Goal: Task Accomplishment & Management: Manage account settings

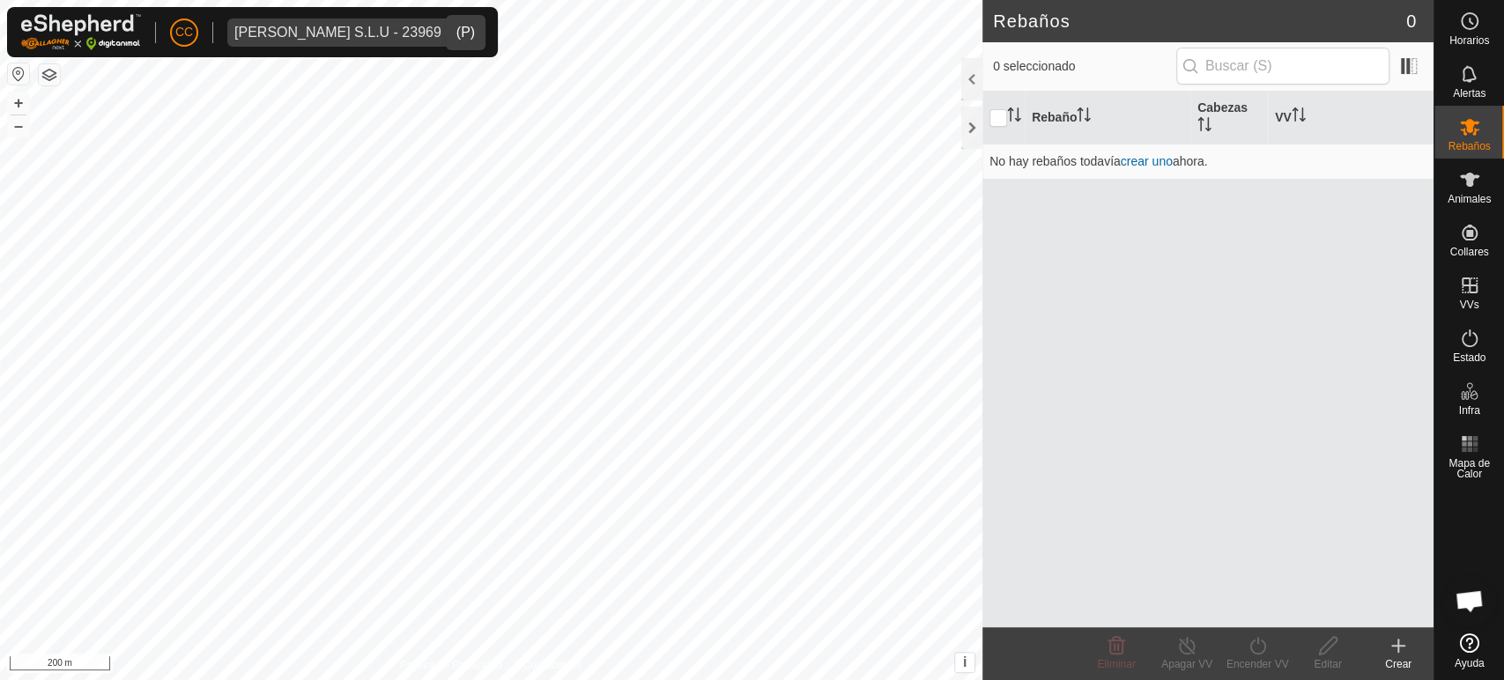
click at [306, 41] on span "[PERSON_NAME] S.L.U - 23969" at bounding box center [337, 32] width 221 height 28
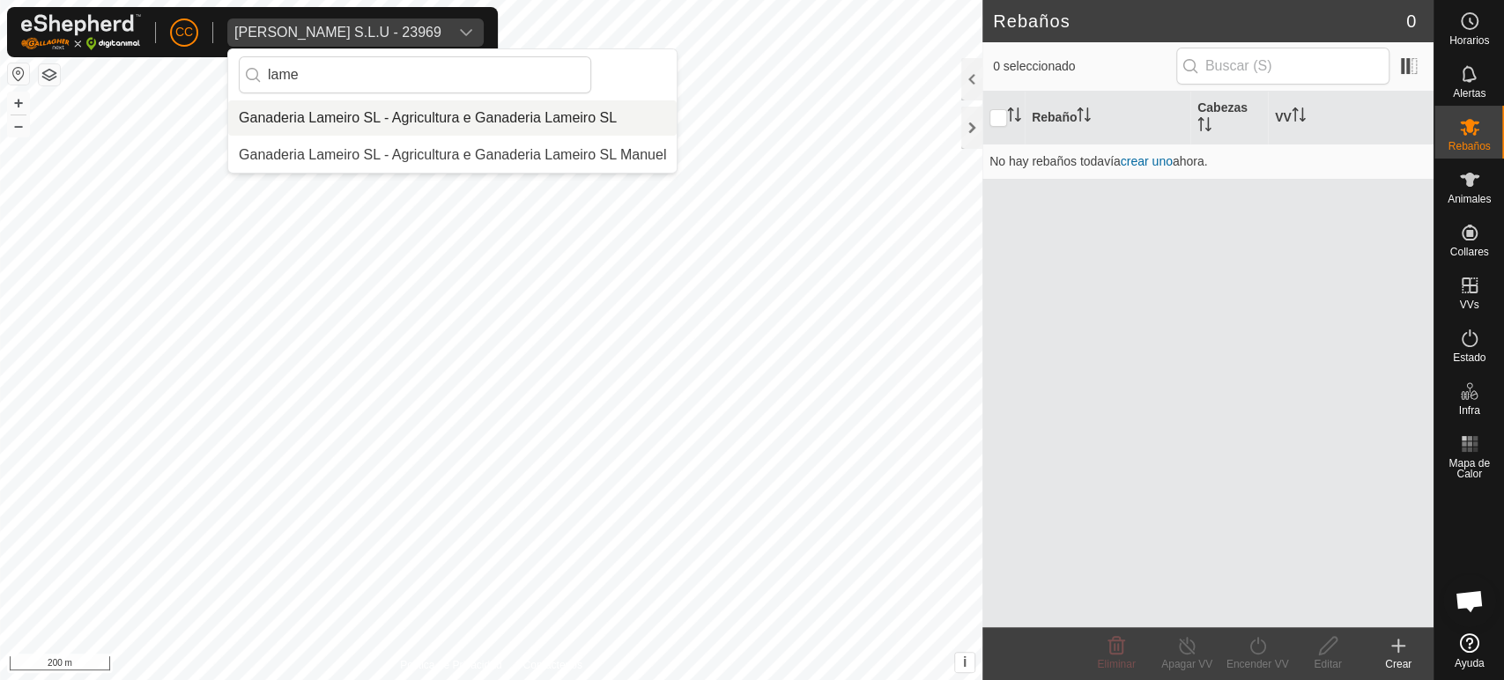
type input "lame"
click at [329, 111] on li "Ganaderia Lameiro SL - Agricultura e Ganaderia Lameiro SL" at bounding box center [452, 117] width 448 height 35
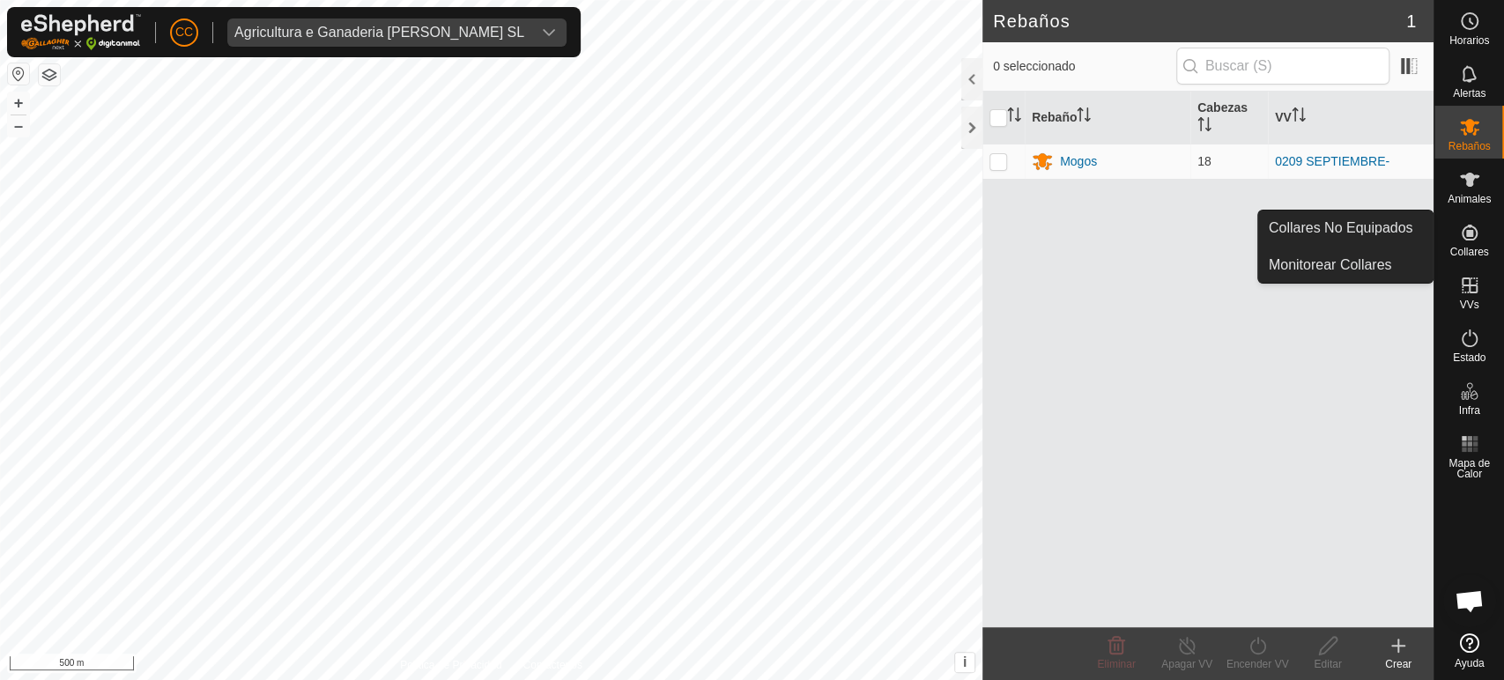
drag, startPoint x: 1459, startPoint y: 254, endPoint x: 1462, endPoint y: 226, distance: 27.5
click at [1462, 226] on icon at bounding box center [1469, 232] width 21 height 21
click at [1402, 225] on link "Collares No Equipados" at bounding box center [1345, 228] width 174 height 35
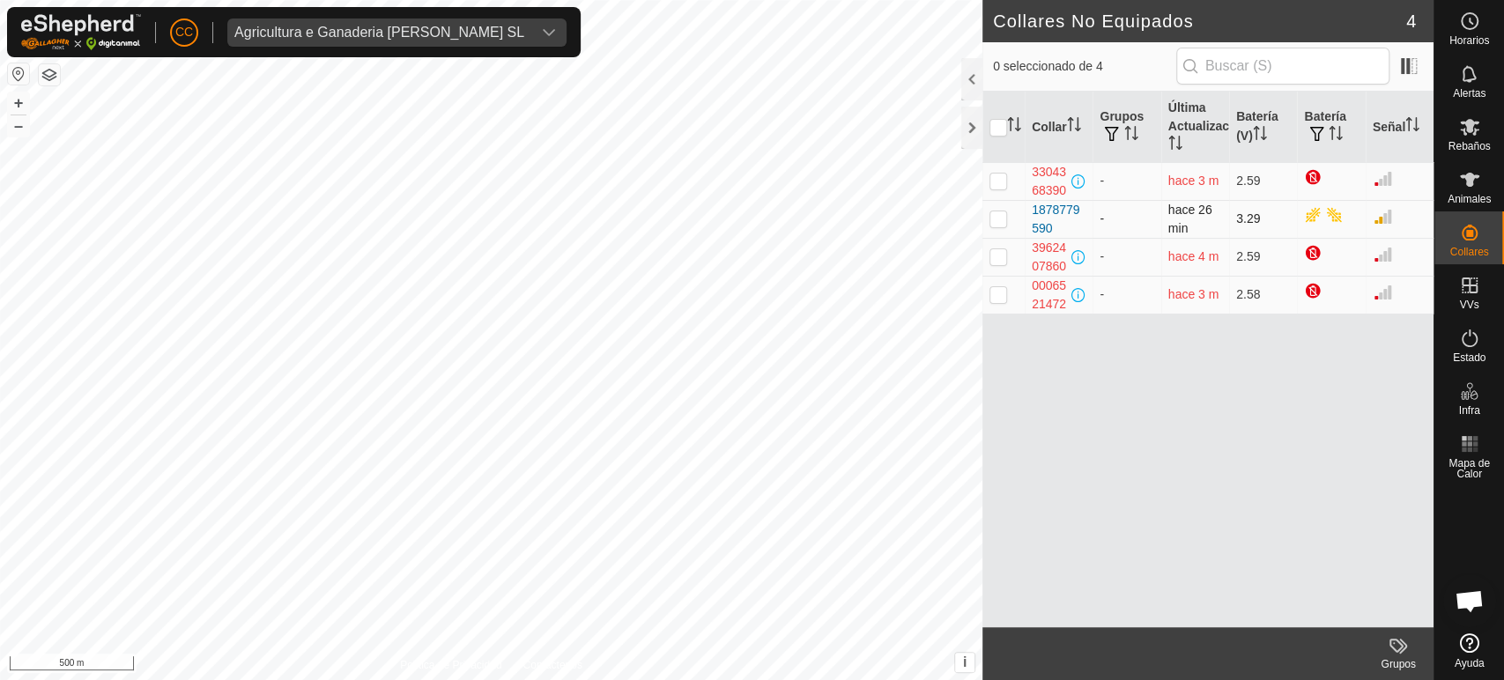
click at [1004, 221] on p-checkbox at bounding box center [998, 218] width 18 height 14
checkbox input "true"
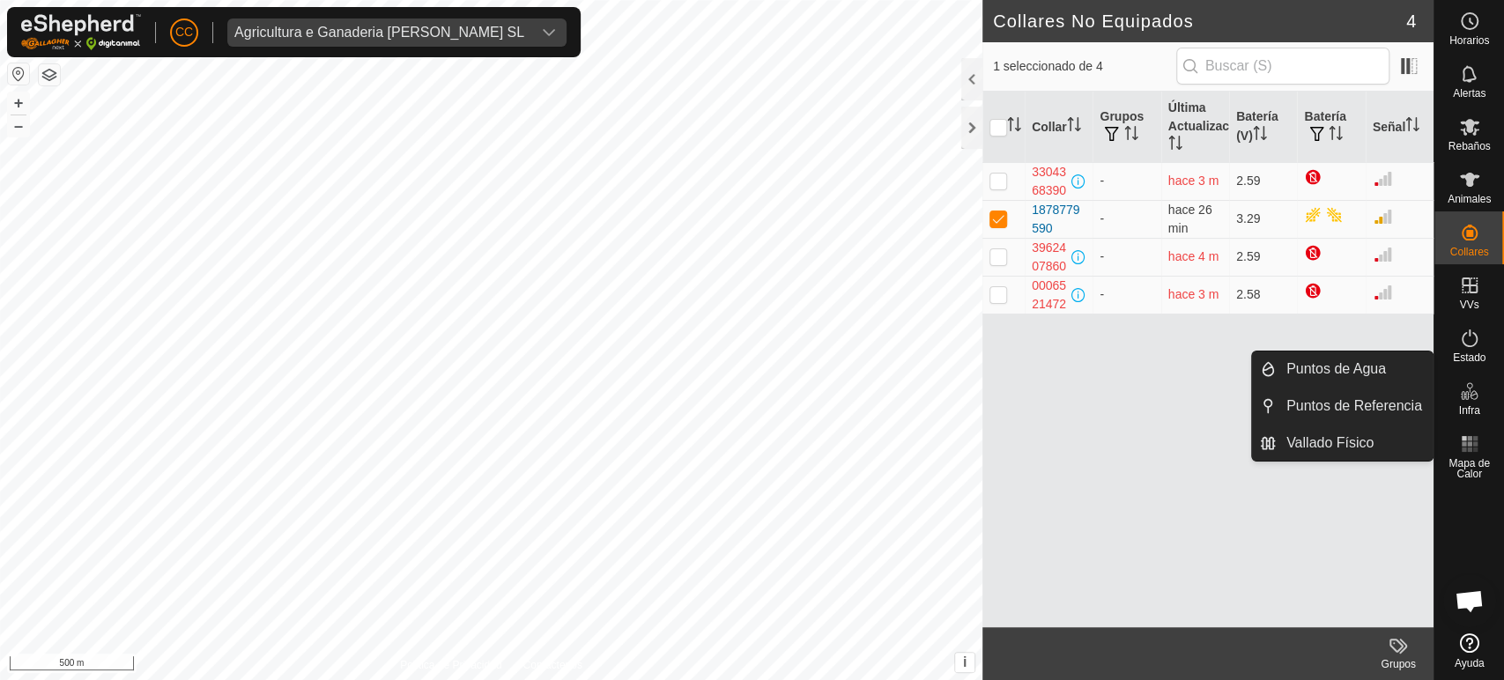
drag, startPoint x: 1444, startPoint y: 378, endPoint x: 1454, endPoint y: 373, distance: 11.8
click at [1454, 373] on div "Infra" at bounding box center [1469, 396] width 70 height 53
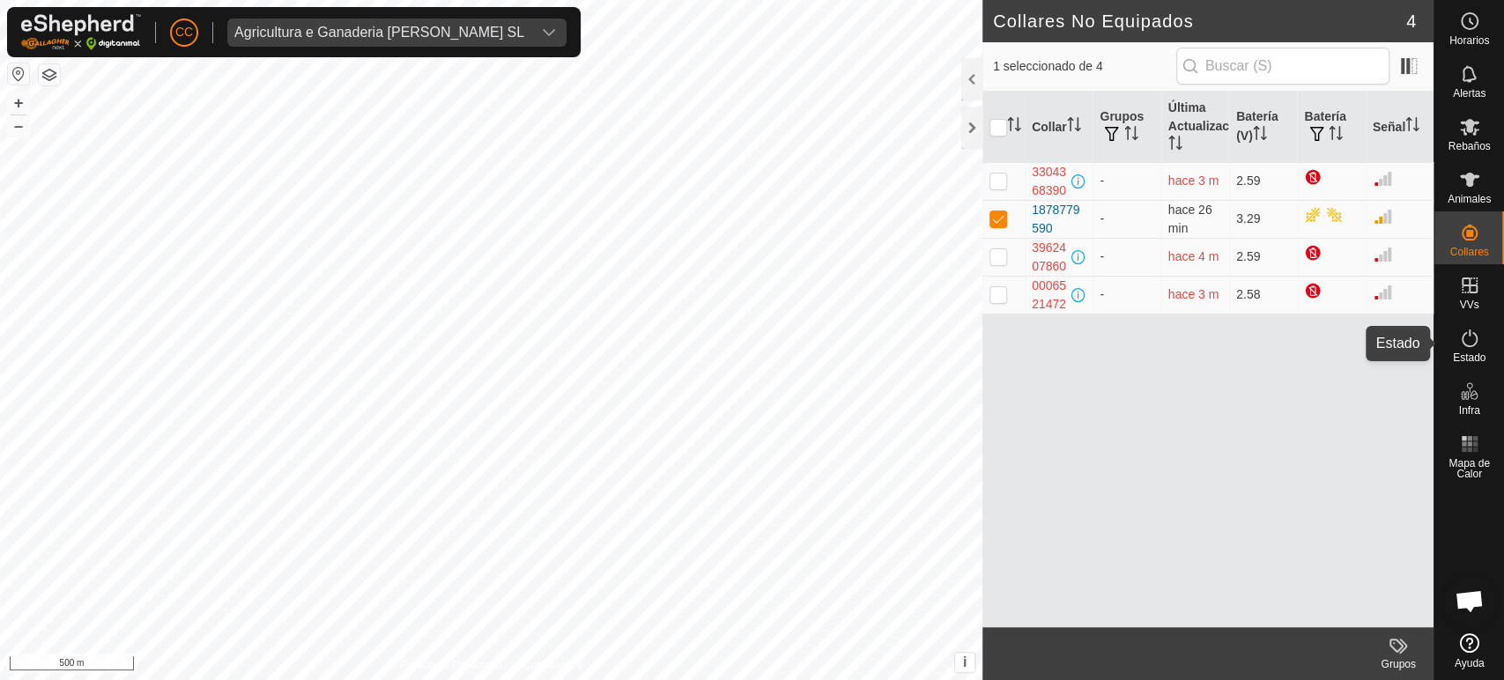
click at [1467, 347] on icon at bounding box center [1469, 338] width 21 height 21
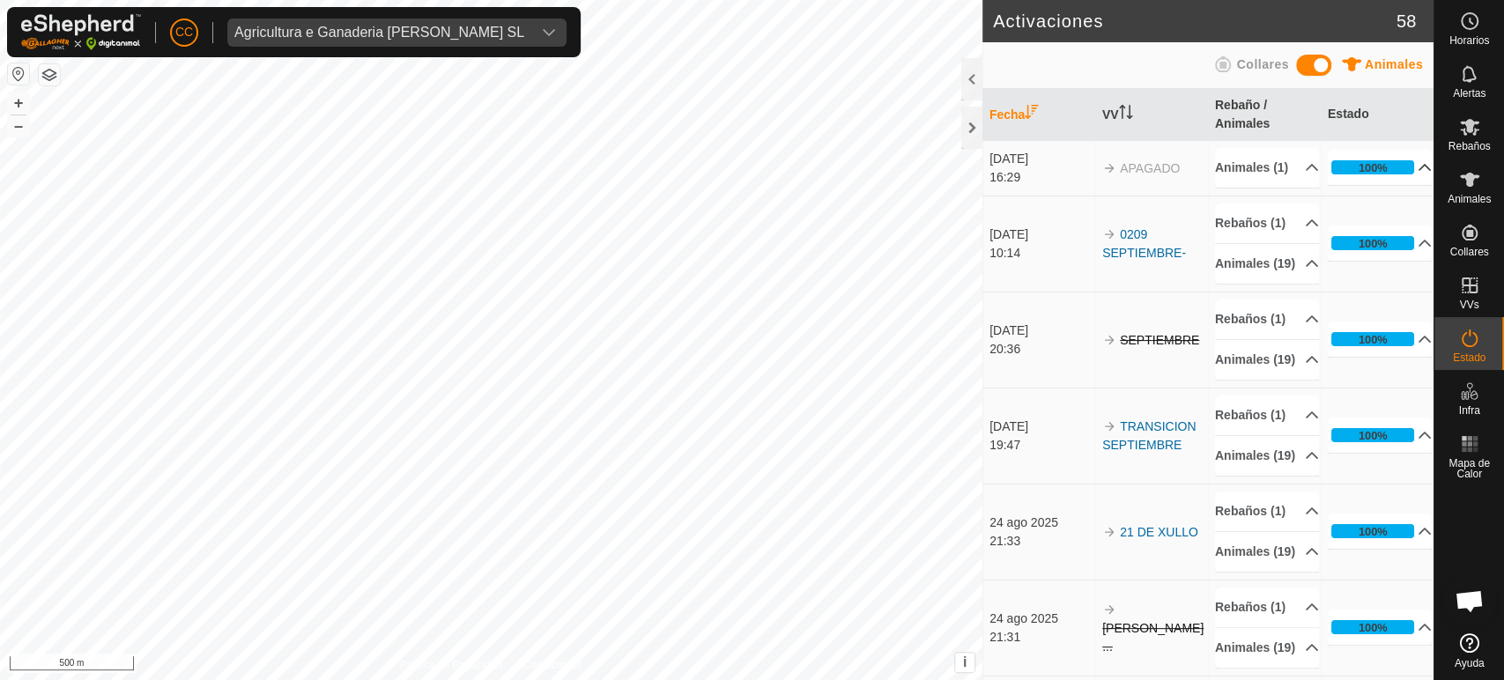
click at [1379, 185] on p-accordion-header "100%" at bounding box center [1380, 167] width 104 height 35
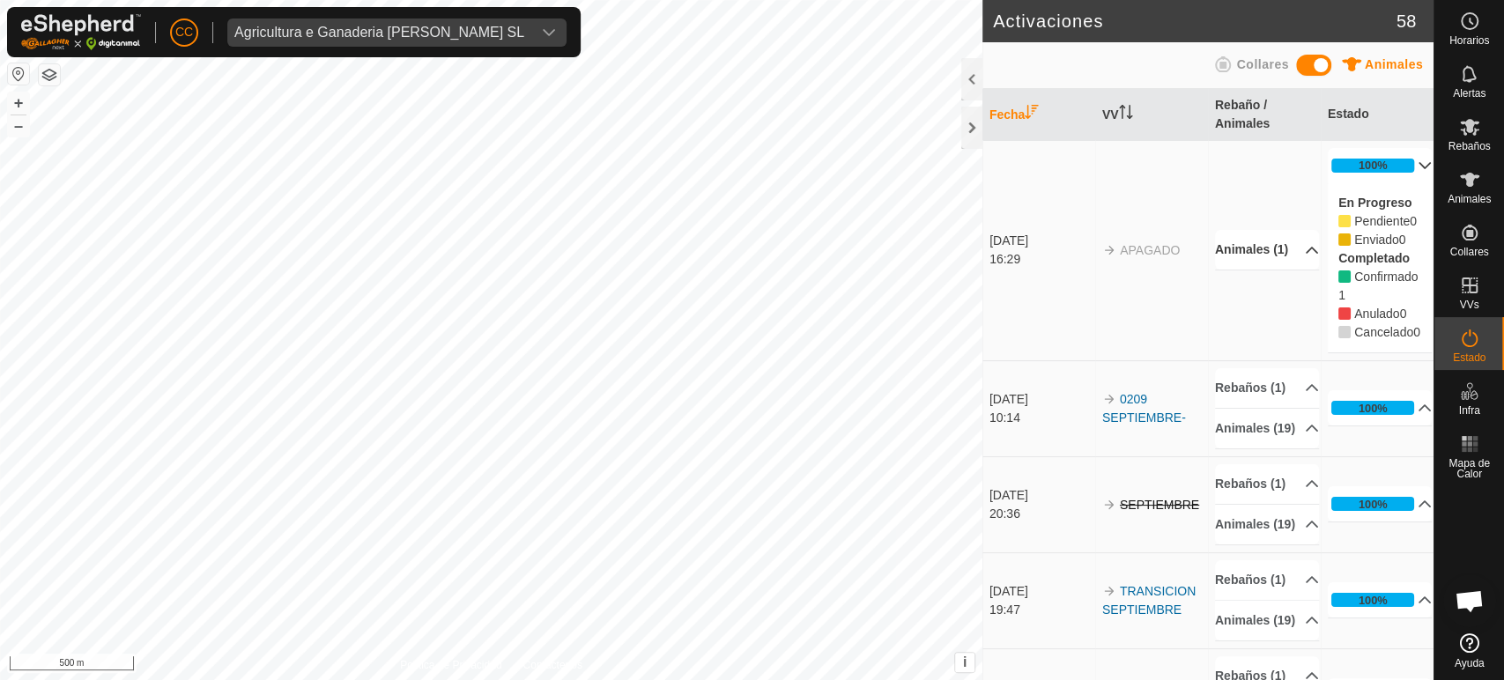
click at [1280, 270] on p-accordion-header "Animales (1)" at bounding box center [1267, 250] width 104 height 40
click at [1473, 81] on icon at bounding box center [1469, 73] width 21 height 21
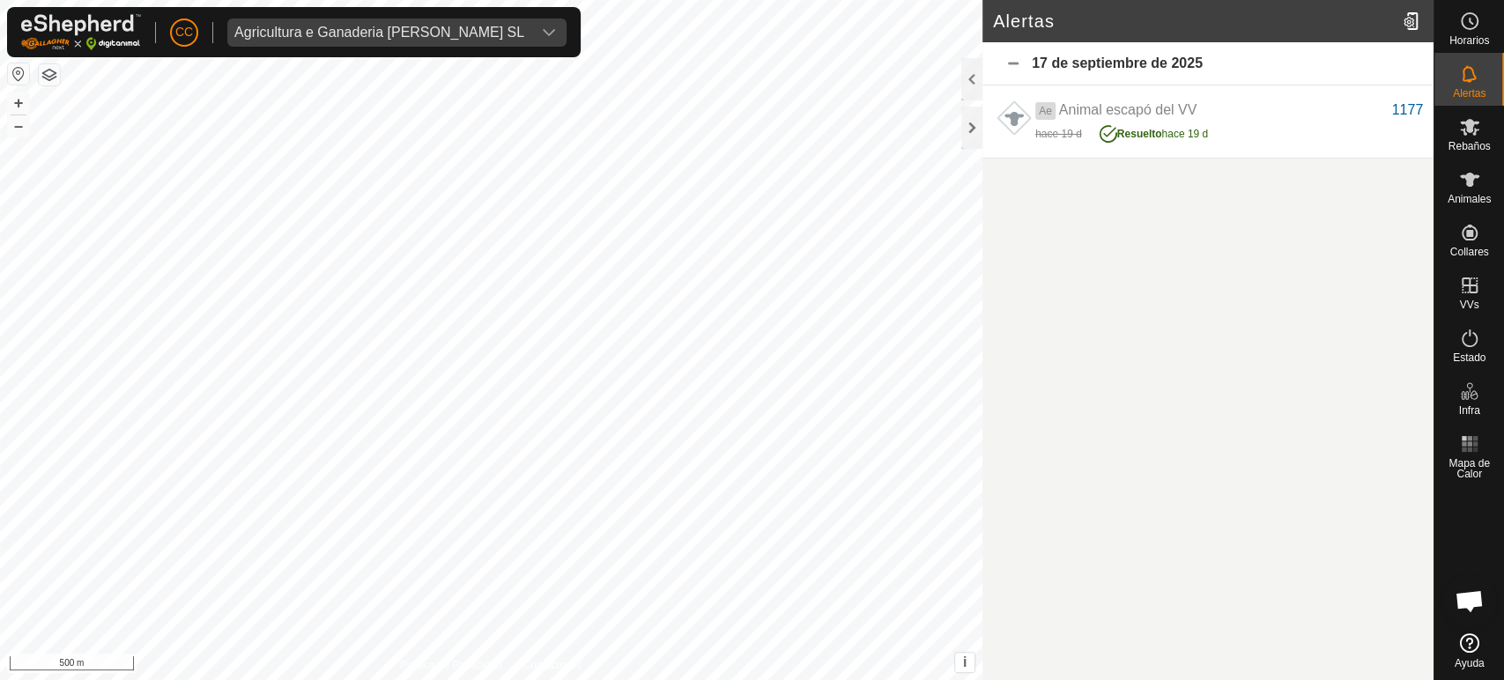
click at [1022, 57] on div "17 de septiembre de 2025" at bounding box center [1207, 63] width 451 height 43
